Goal: Answer question/provide support

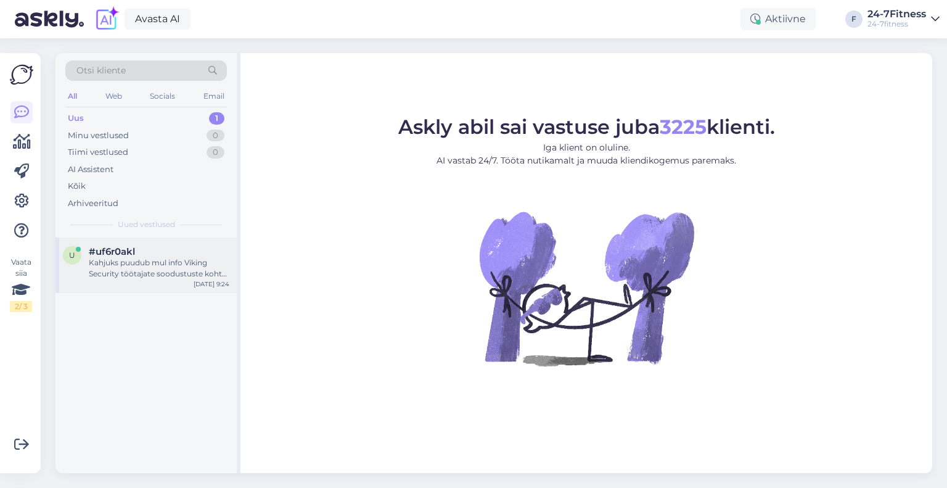
click at [146, 267] on div "Kahjuks puudub mul info Viking Security töötajate soodustuste kohta. Edastan Te…" at bounding box center [159, 268] width 141 height 22
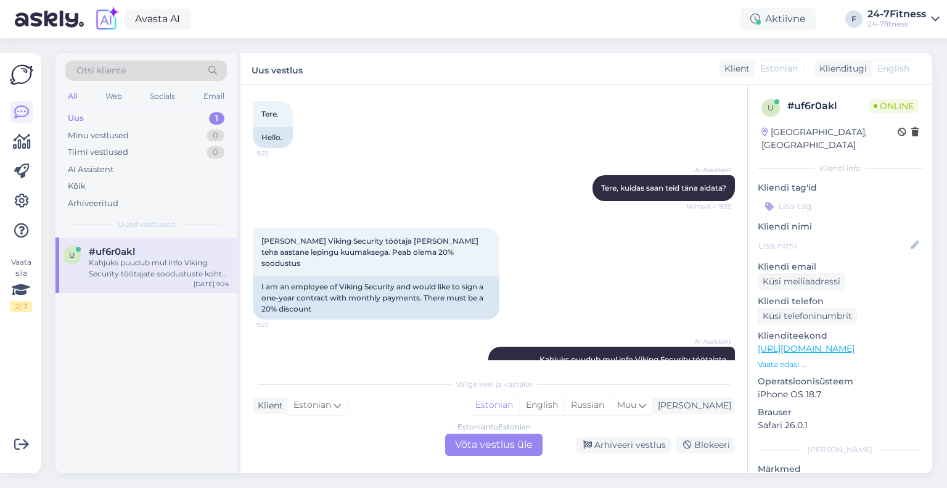
scroll to position [99, 0]
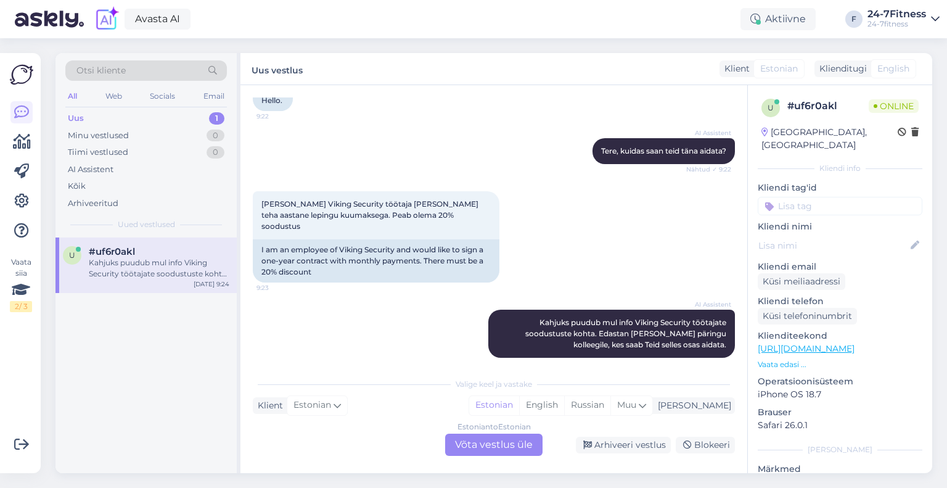
click at [490, 445] on div "Estonian to Estonian Võta vestlus üle" at bounding box center [493, 445] width 97 height 22
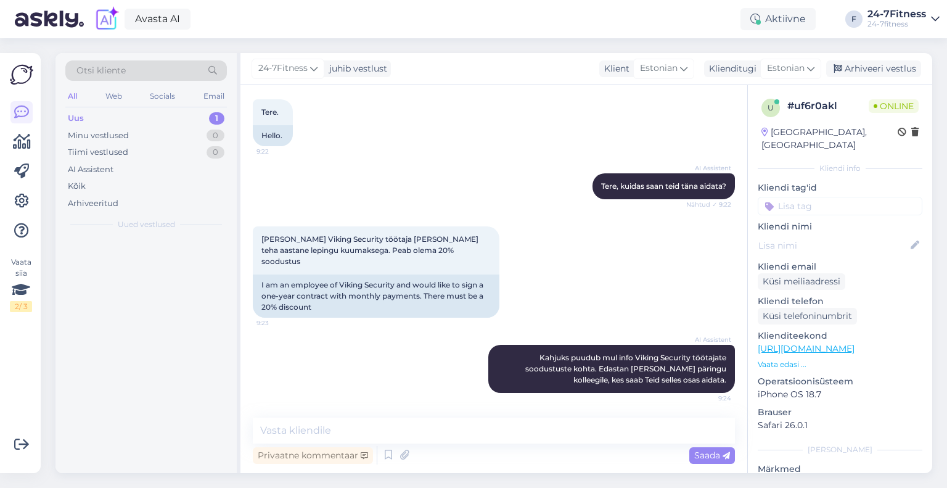
scroll to position [52, 0]
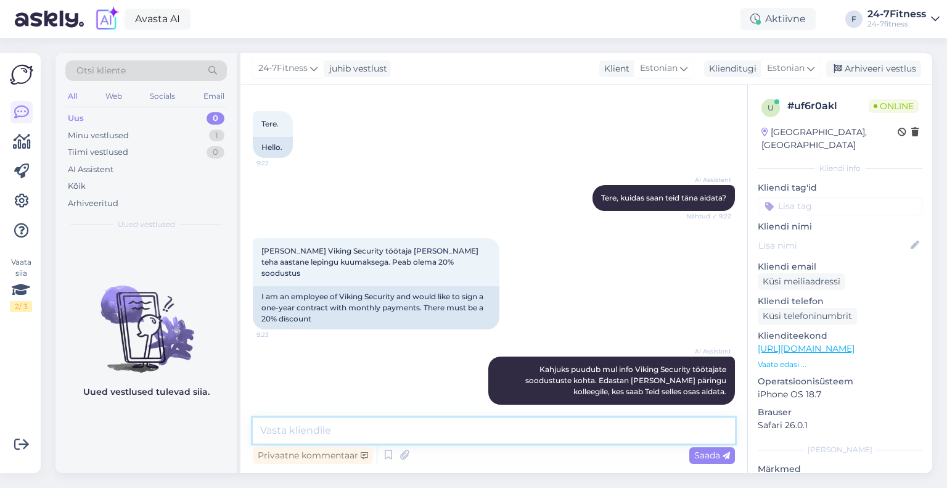
click at [397, 426] on textarea at bounding box center [494, 431] width 482 height 26
paste textarea "Viking Security töötajatele pakume 20% allahindlust 30 päeva, 180 päeva ja 365 …"
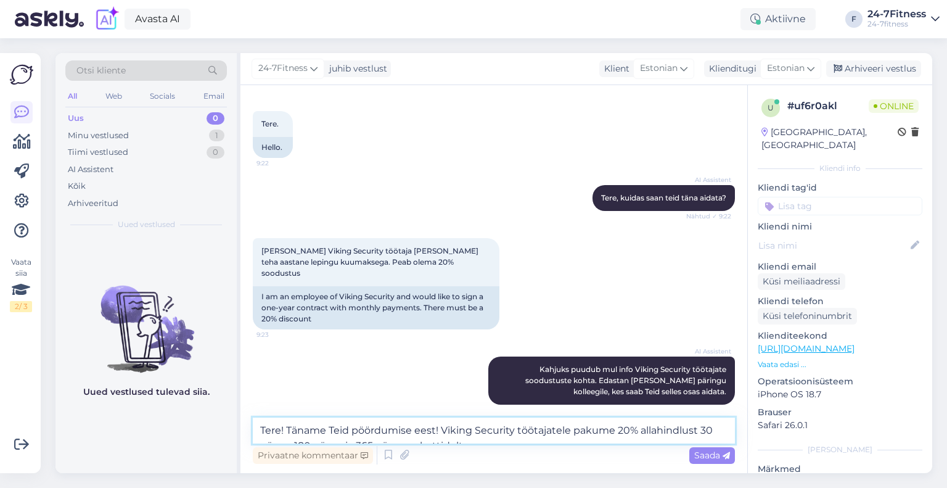
scroll to position [67, 0]
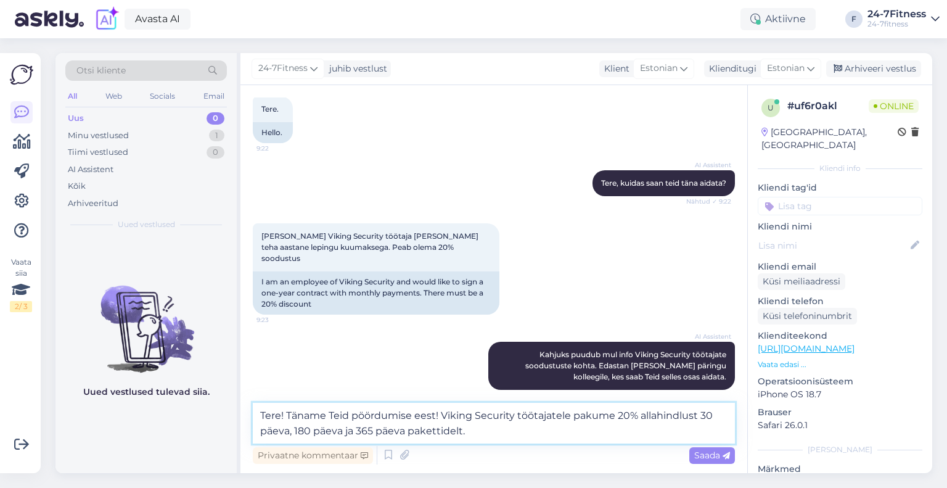
click at [519, 441] on textarea "Tere! Täname Teid pöördumise eest! Viking Security töötajatele pakume 20% allah…" at bounding box center [494, 423] width 482 height 41
click at [580, 425] on textarea "Tere! Täname Teid pöördumise eest! Viking Security töötajatele pakume 20% allah…" at bounding box center [494, 423] width 482 height 41
drag, startPoint x: 513, startPoint y: 416, endPoint x: 443, endPoint y: 413, distance: 69.2
click at [443, 413] on textarea "Tere! Täname Teid pöördumise eest! Viking Security töötajatele pakume 20% allah…" at bounding box center [494, 423] width 482 height 41
click at [598, 432] on textarea "Tere! Täname Teid pöördumise eest! Viking Security töötajatele pakume 20% allah…" at bounding box center [494, 423] width 482 height 41
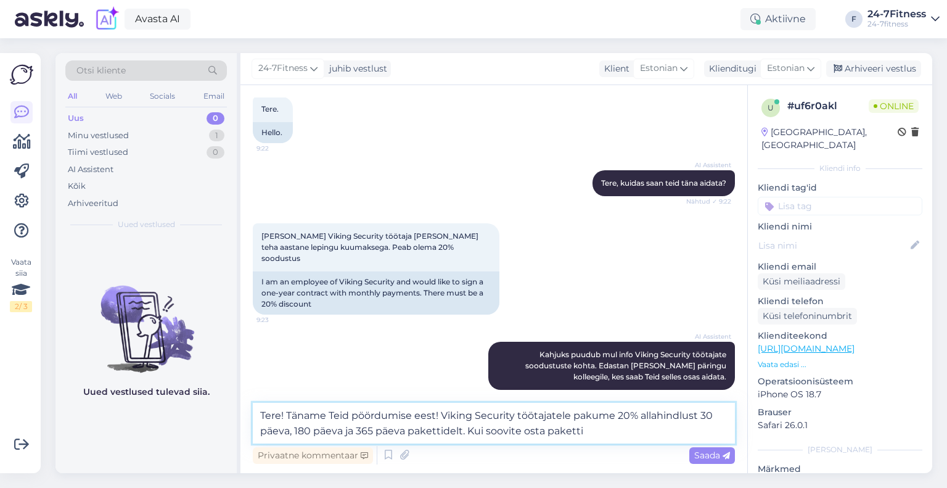
paste textarea "Viking Security"
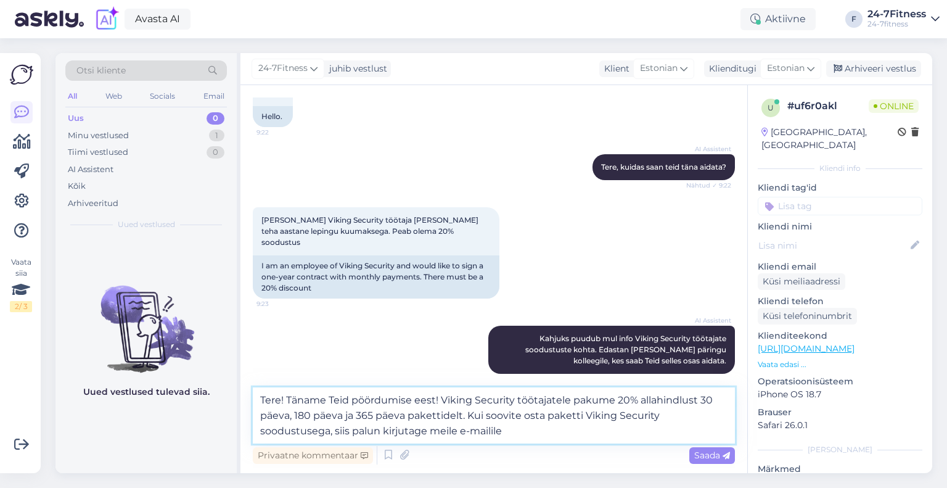
paste textarea "info@24-7fitness.ee"
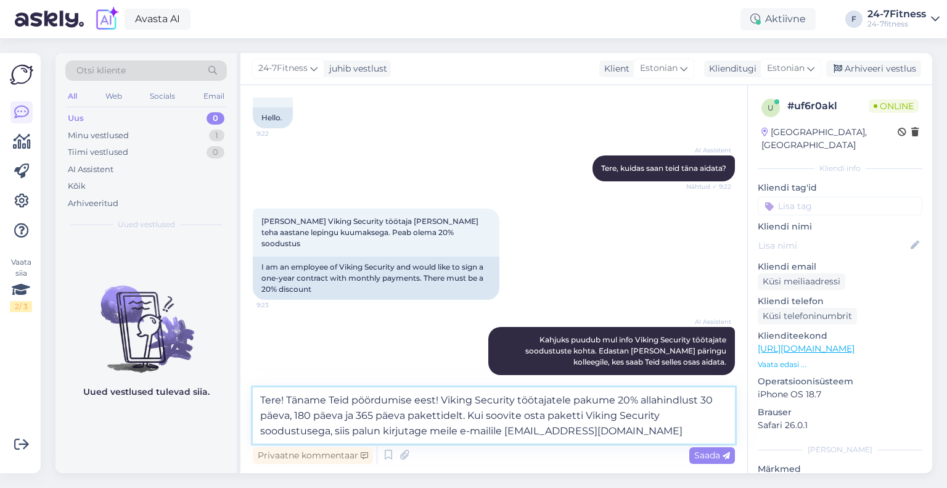
scroll to position [82, 0]
click at [623, 437] on textarea "Tere! Täname Teid pöördumise eest! Viking Security töötajatele pakume 20% allah…" at bounding box center [494, 415] width 482 height 56
click at [625, 433] on textarea "Tere! Täname Teid pöördumise eest! Viking Security töötajatele pakume 20% allah…" at bounding box center [494, 415] width 482 height 56
click at [624, 433] on textarea "Tere! Täname Teid pöördumise eest! Viking Security töötajatele pakume 20% allah…" at bounding box center [494, 415] width 482 height 56
type textarea "Tere! Täname Teid pöördumise eest! Viking Security töötajatele pakume 20% allah…"
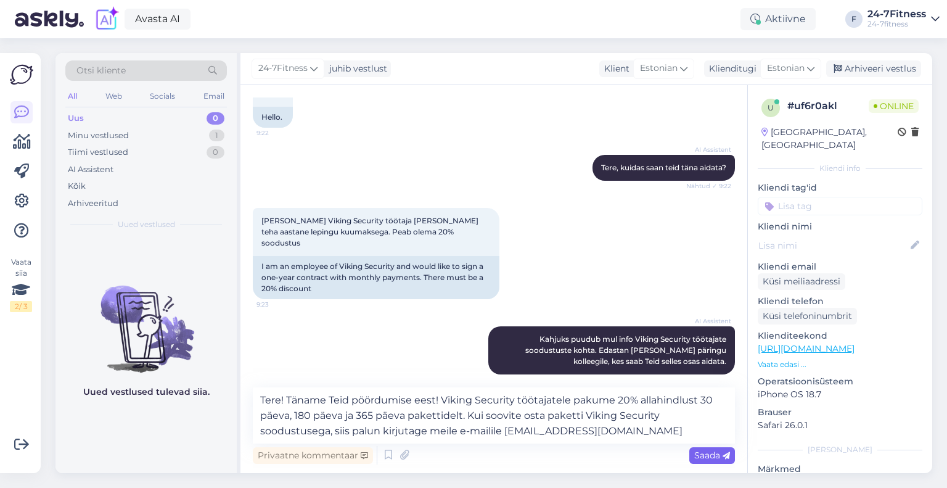
click at [704, 456] on span "Saada" at bounding box center [713, 455] width 36 height 11
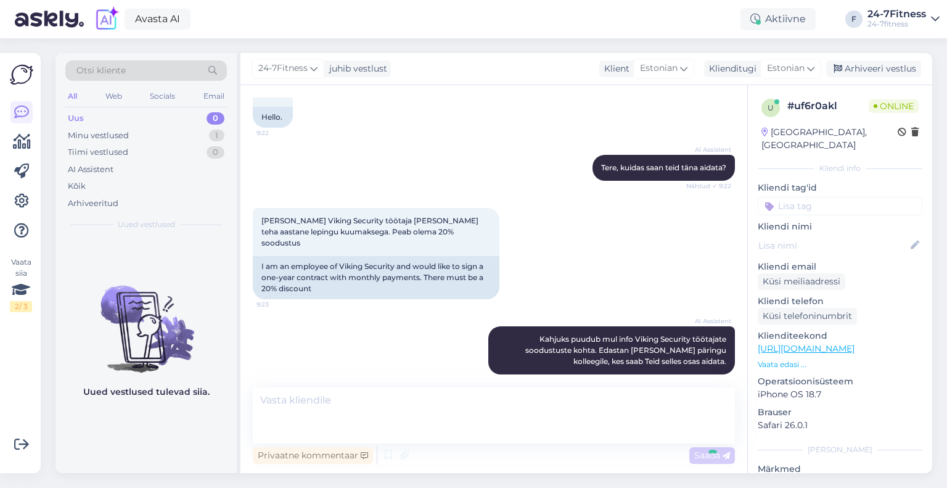
scroll to position [149, 0]
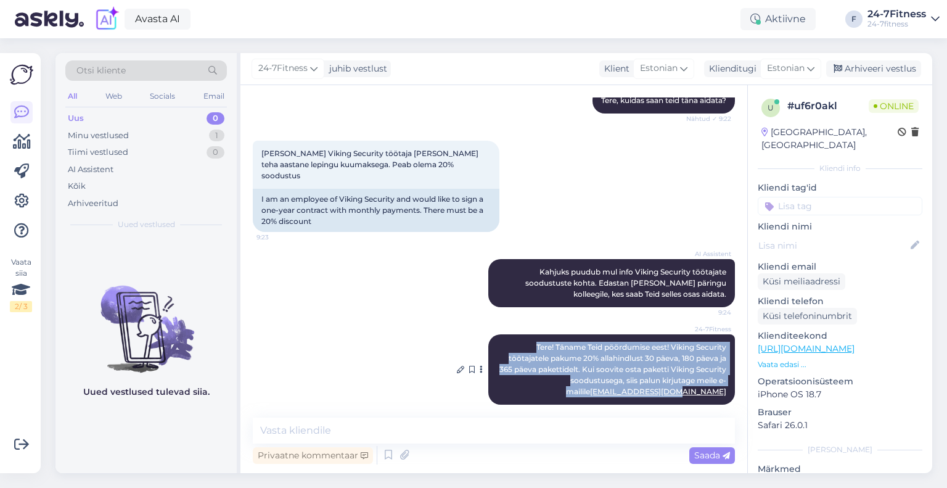
drag, startPoint x: 718, startPoint y: 376, endPoint x: 545, endPoint y: 342, distance: 176.6
click at [522, 334] on div "24-7Fitness Tere! Täname Teid pöördumise eest! Viking Security töötajatele paku…" at bounding box center [612, 369] width 247 height 70
copy span "Tere! Täname Teid pöördumise eest! Viking Security töötajatele pakume 20% allah…"
click at [22, 202] on icon at bounding box center [21, 201] width 15 height 15
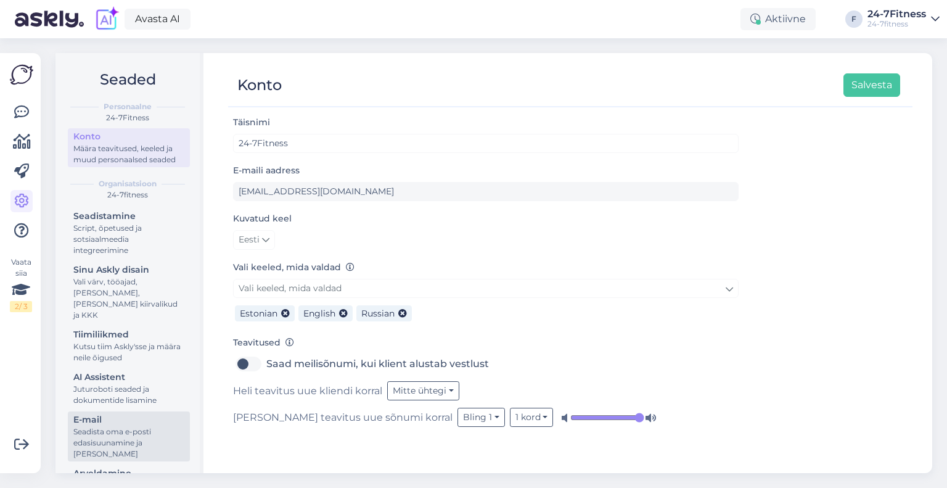
scroll to position [41, 0]
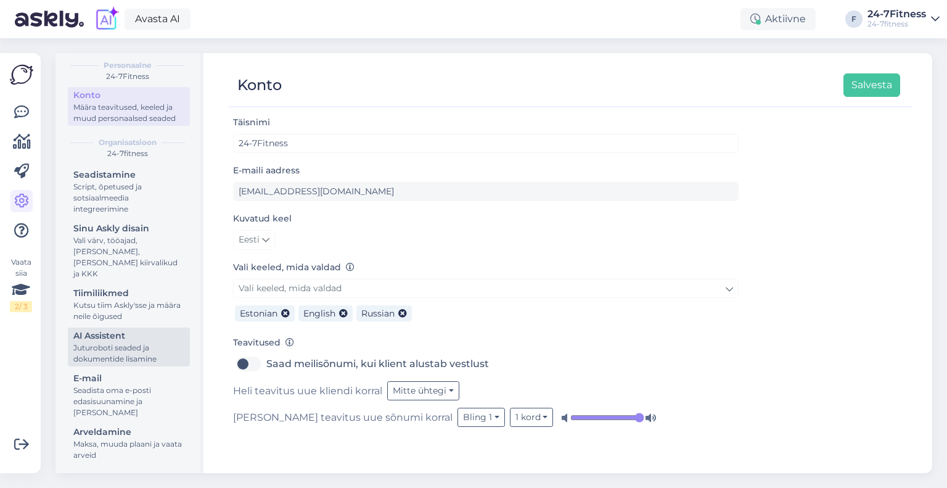
click at [108, 345] on div "Juturoboti seaded ja dokumentide lisamine" at bounding box center [128, 353] width 111 height 22
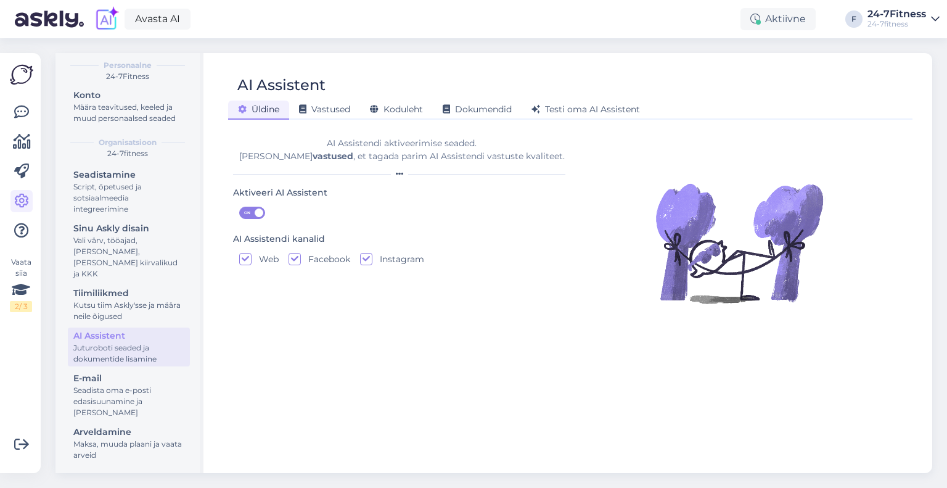
click at [332, 122] on div "AI Assistent Üldine Vastused Koduleht Dokumendid Testi oma AI Assistent AI Assi…" at bounding box center [570, 263] width 724 height 420
click at [331, 109] on span "Vastused" at bounding box center [324, 109] width 51 height 11
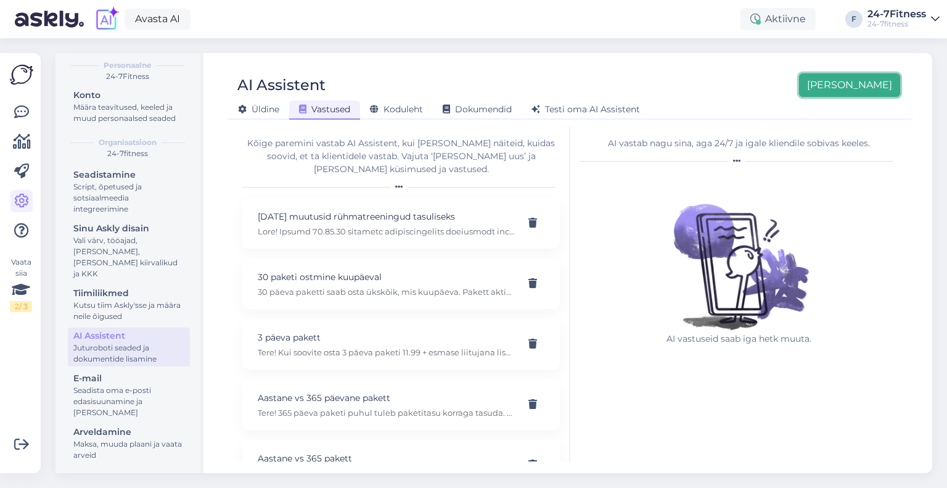
click at [888, 88] on button "Lisa uus" at bounding box center [849, 84] width 101 height 23
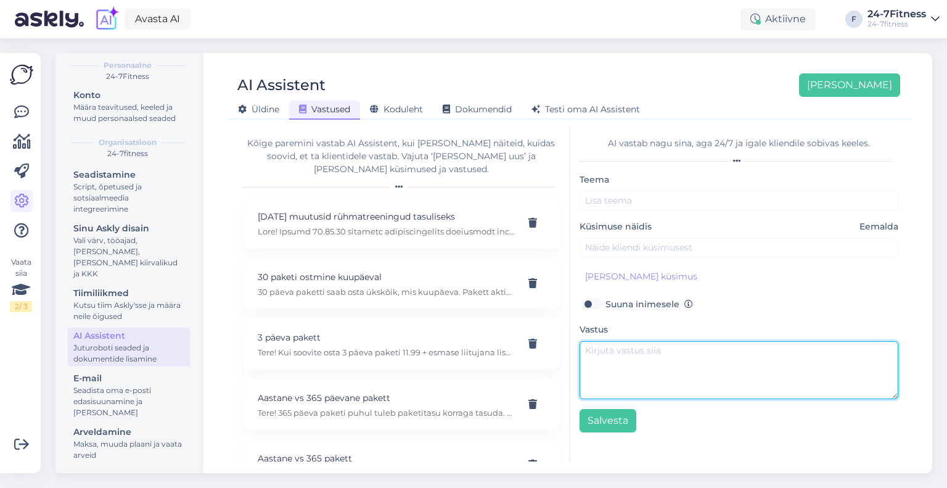
paste textarea "Tere! Täname Teid pöördumise eest! Viking Security töötajatele pakume 20% allah…"
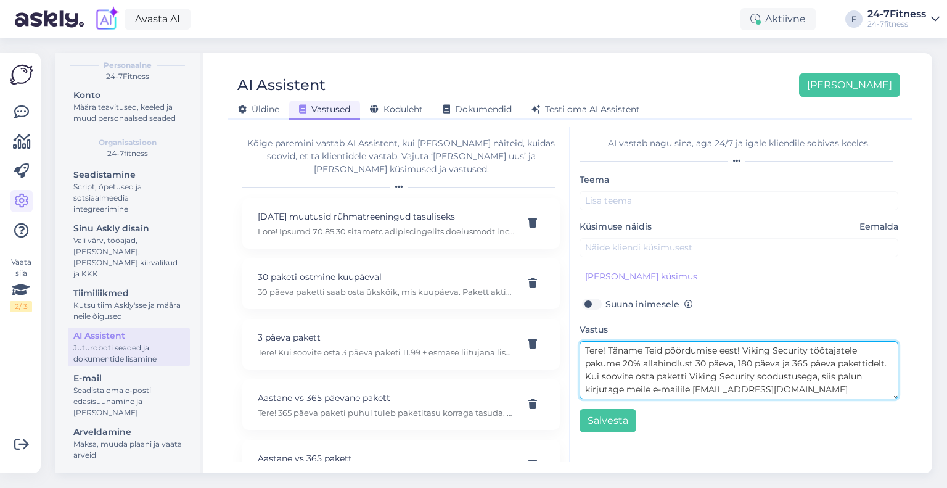
drag, startPoint x: 744, startPoint y: 348, endPoint x: 577, endPoint y: 352, distance: 166.6
click at [577, 352] on div "AI vastab nagu sina, aga 24/7 ja igale kliendile sobivas keeles. Teema Küsimuse…" at bounding box center [739, 294] width 337 height 335
type textarea "Viking Security töötajatele pakume 20% allahindlust 30 päeva, 180 päeva ja 365 …"
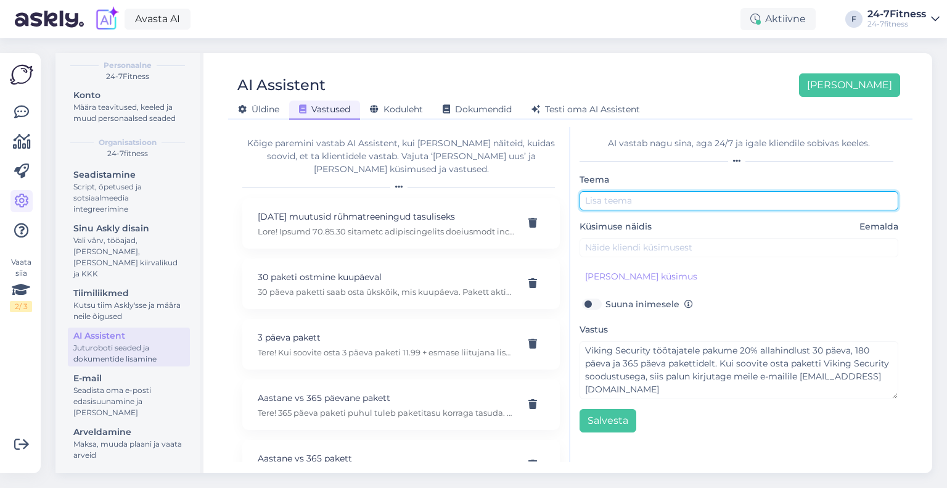
click at [652, 207] on input "text" at bounding box center [739, 200] width 319 height 19
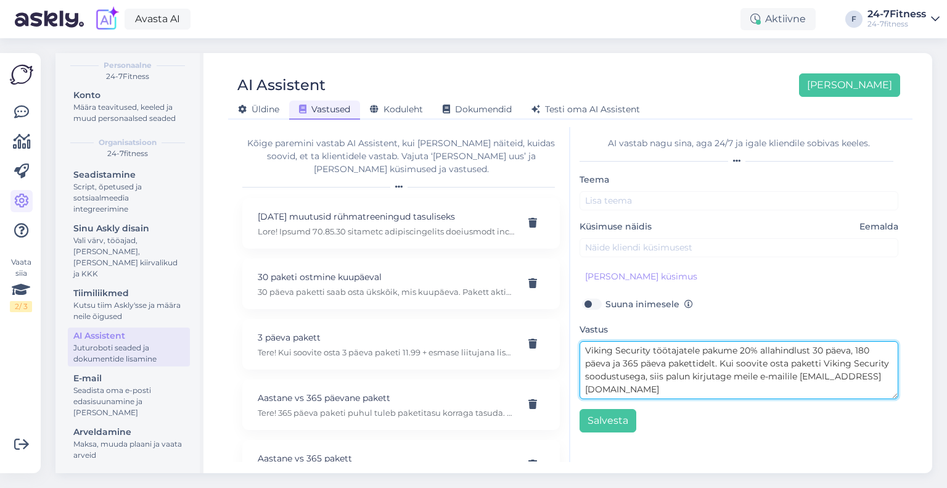
drag, startPoint x: 650, startPoint y: 347, endPoint x: 579, endPoint y: 347, distance: 71.6
click at [579, 347] on div "AI vastab nagu sina, aga 24/7 ja igale kliendile sobivas keeles. Teema Küsimuse…" at bounding box center [739, 294] width 337 height 335
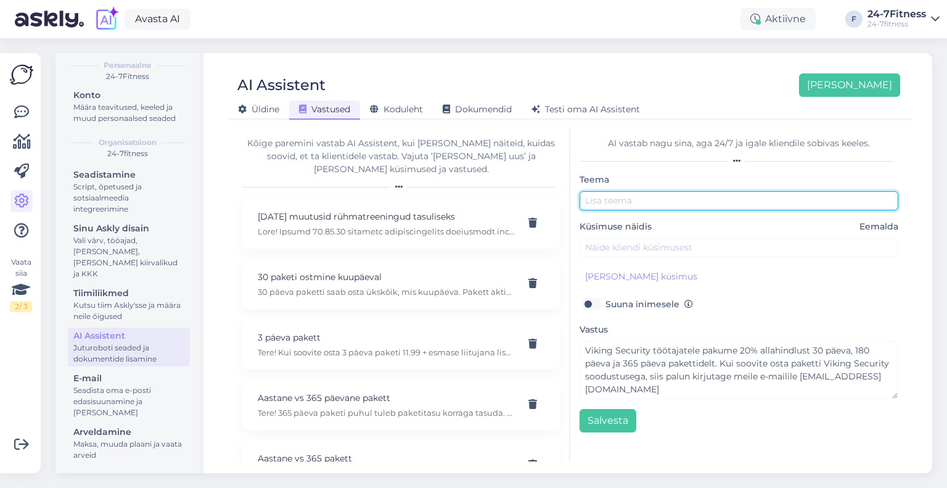
paste input "Viking Security"
type input "Viking Security"
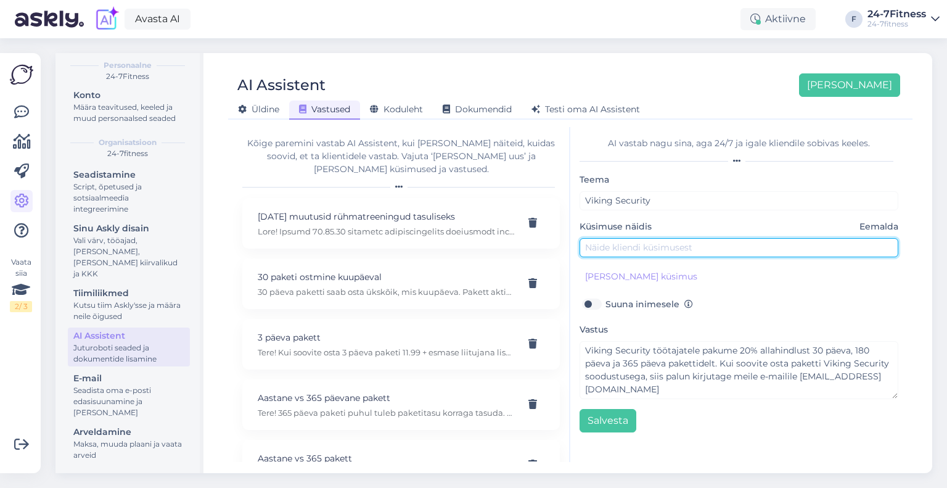
click at [622, 245] on input "text" at bounding box center [739, 247] width 319 height 19
paste input "Viking Security"
type input "Soovin osta paketti Viking Security soodustusega"
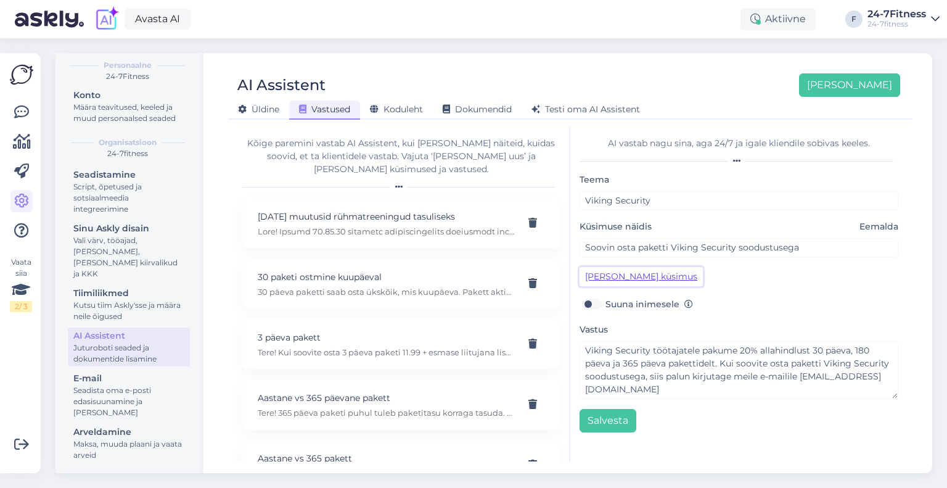
click at [609, 271] on button "Lisa kliendi küsimus" at bounding box center [641, 276] width 123 height 19
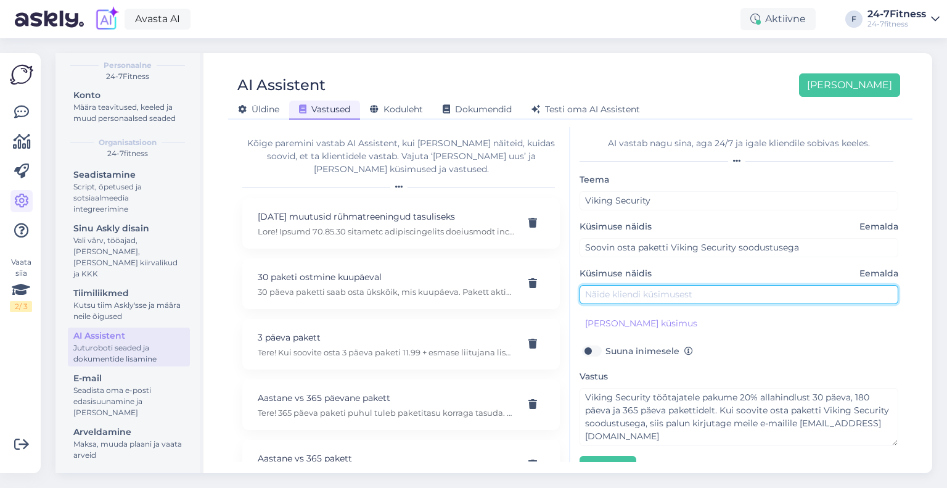
click at [615, 288] on input "text" at bounding box center [739, 294] width 319 height 19
paste input "Viking Security"
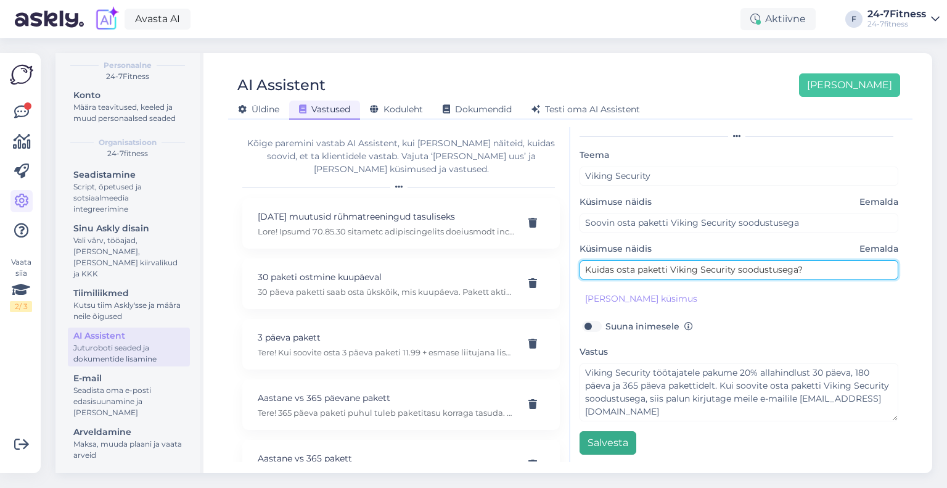
type input "Kuidas osta paketti Viking Security soodustusega?"
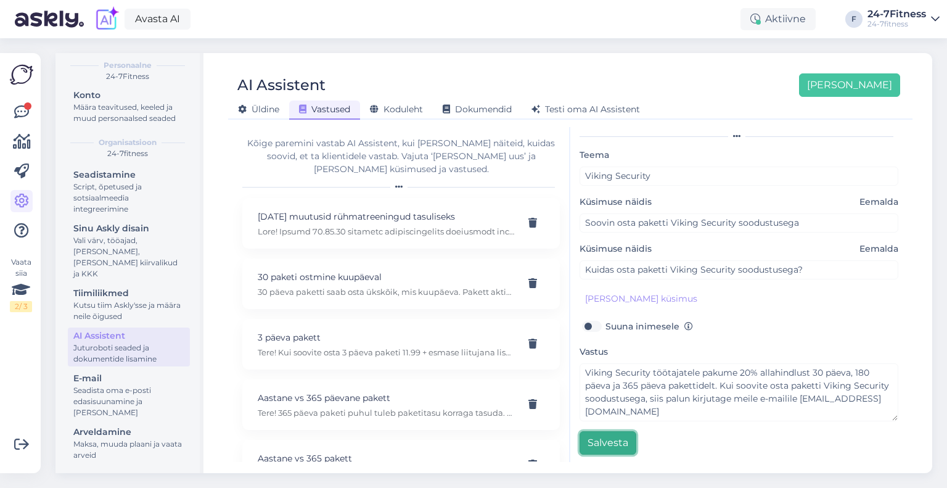
click at [613, 439] on button "Salvesta" at bounding box center [608, 442] width 57 height 23
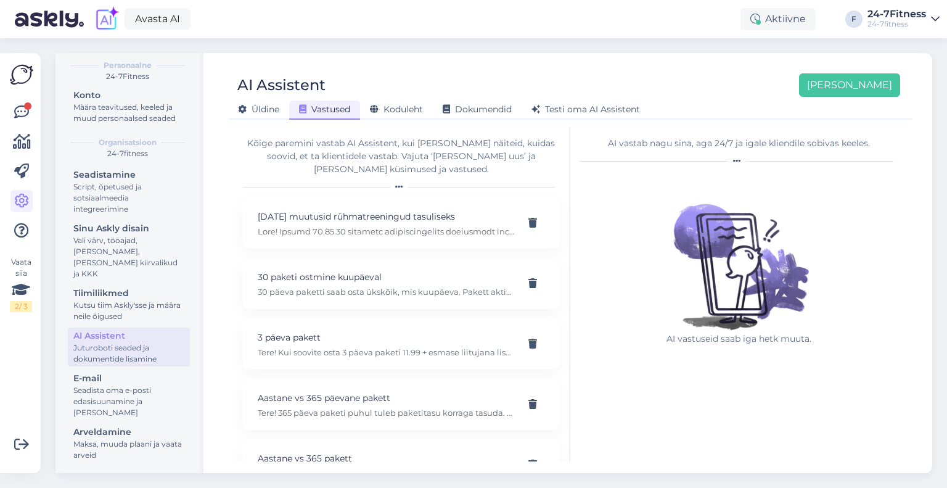
scroll to position [0, 0]
click at [20, 108] on icon at bounding box center [21, 112] width 15 height 15
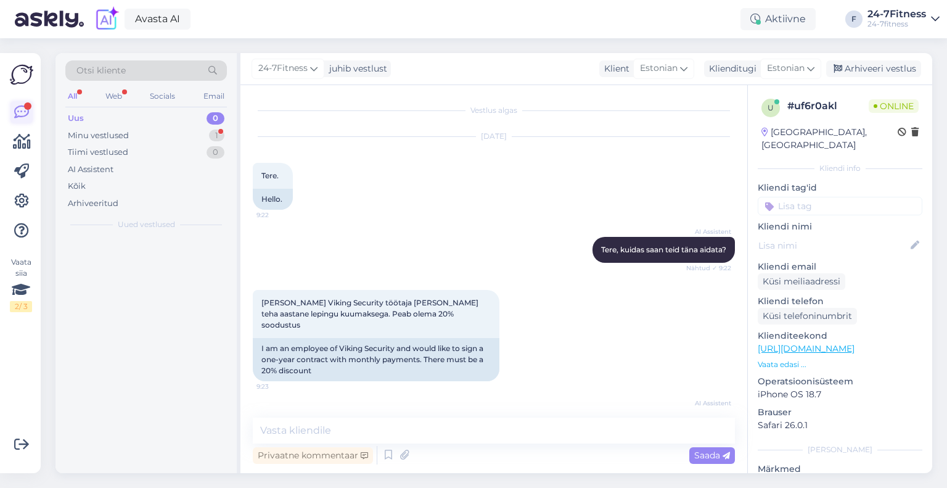
scroll to position [202, 0]
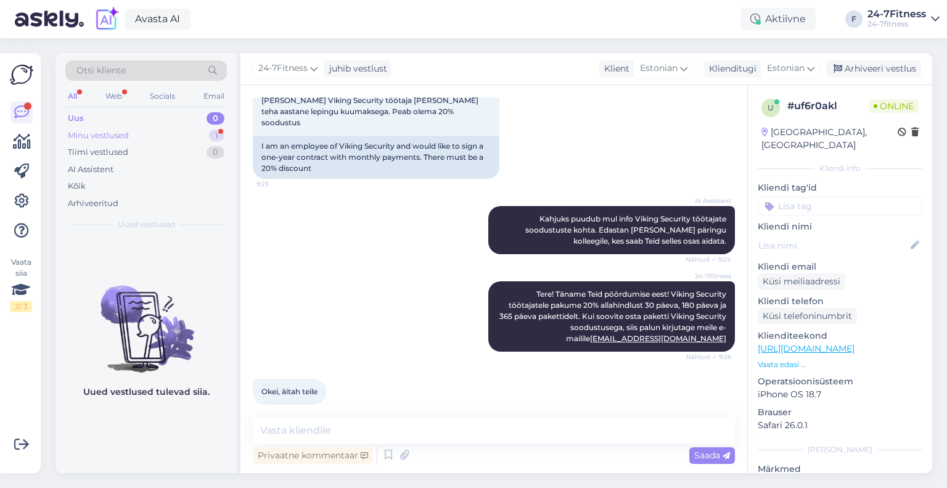
click at [121, 135] on div "Minu vestlused" at bounding box center [98, 136] width 61 height 12
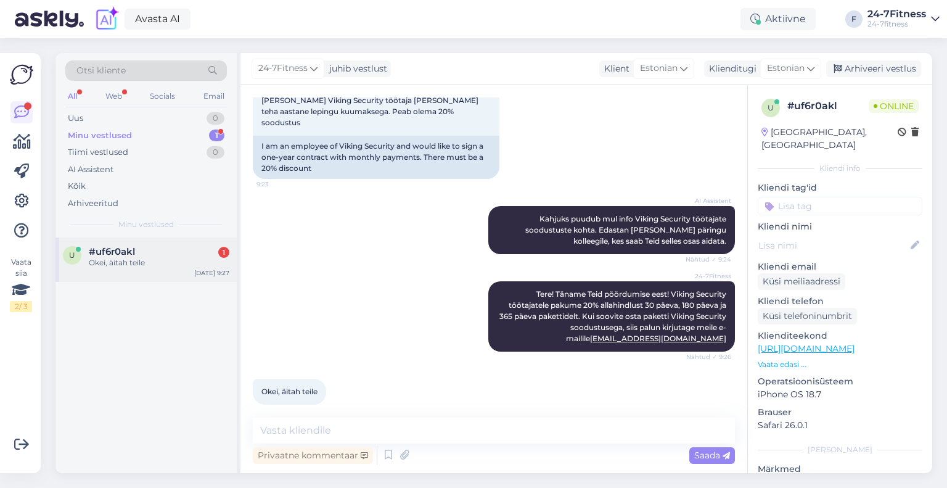
click at [138, 265] on div "Okei, äitah teile" at bounding box center [159, 262] width 141 height 11
click at [873, 64] on div "Arhiveeri vestlus" at bounding box center [874, 68] width 95 height 17
